Goal: Transaction & Acquisition: Download file/media

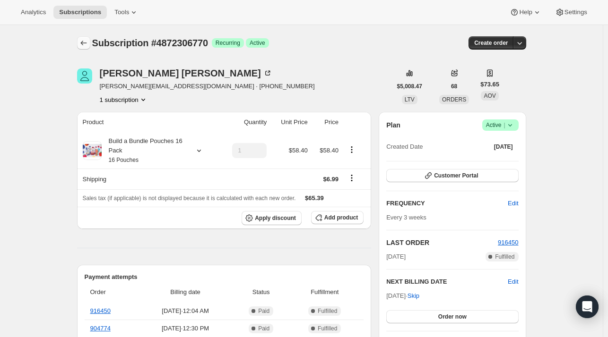
click at [85, 45] on icon "Subscriptions" at bounding box center [83, 42] width 9 height 9
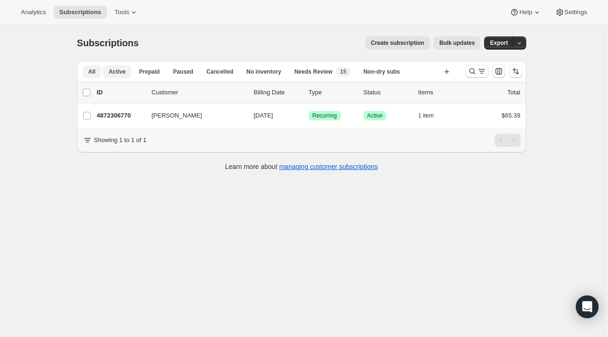
click at [118, 70] on span "Active" at bounding box center [117, 72] width 17 height 8
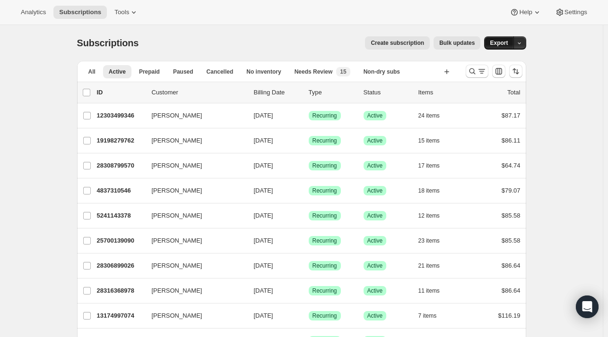
click at [499, 44] on span "Export" at bounding box center [499, 43] width 18 height 8
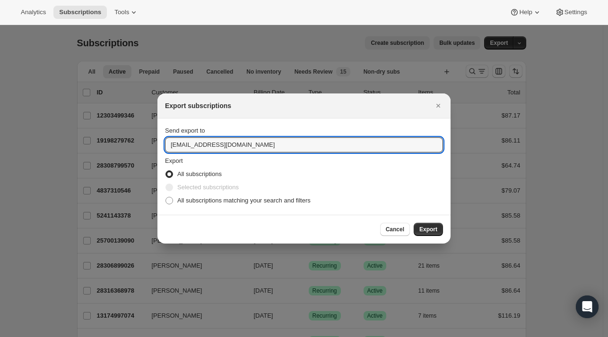
drag, startPoint x: 178, startPoint y: 145, endPoint x: 163, endPoint y: 146, distance: 15.6
click at [163, 146] on section "Send export to [EMAIL_ADDRESS][DOMAIN_NAME] Export All subscriptions Selected s…" at bounding box center [303, 167] width 293 height 96
type input "[PERSON_NAME][EMAIL_ADDRESS][DOMAIN_NAME]"
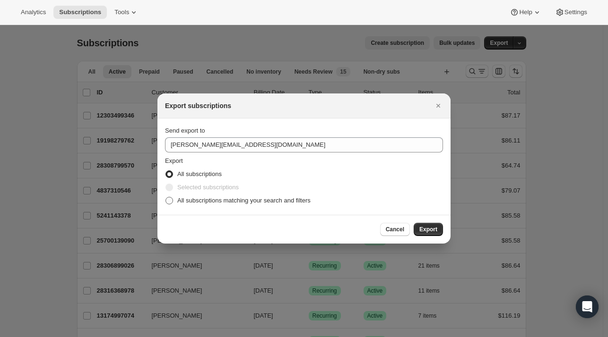
click at [170, 202] on span ":re0:" at bounding box center [169, 201] width 8 height 8
click at [166, 198] on input "All subscriptions matching your search and filters" at bounding box center [165, 197] width 0 height 0
radio input "true"
click at [424, 231] on span "Export" at bounding box center [428, 230] width 18 height 8
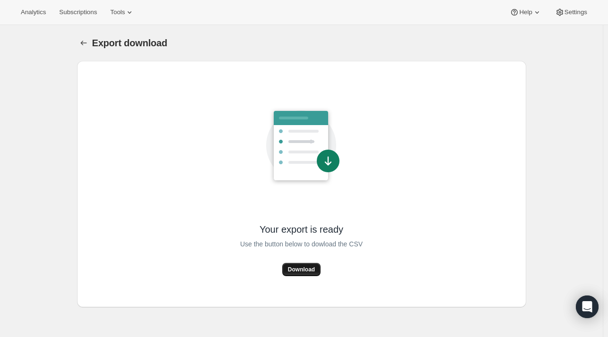
click at [303, 271] on span "Download" at bounding box center [301, 270] width 27 height 8
